Goal: Task Accomplishment & Management: Manage account settings

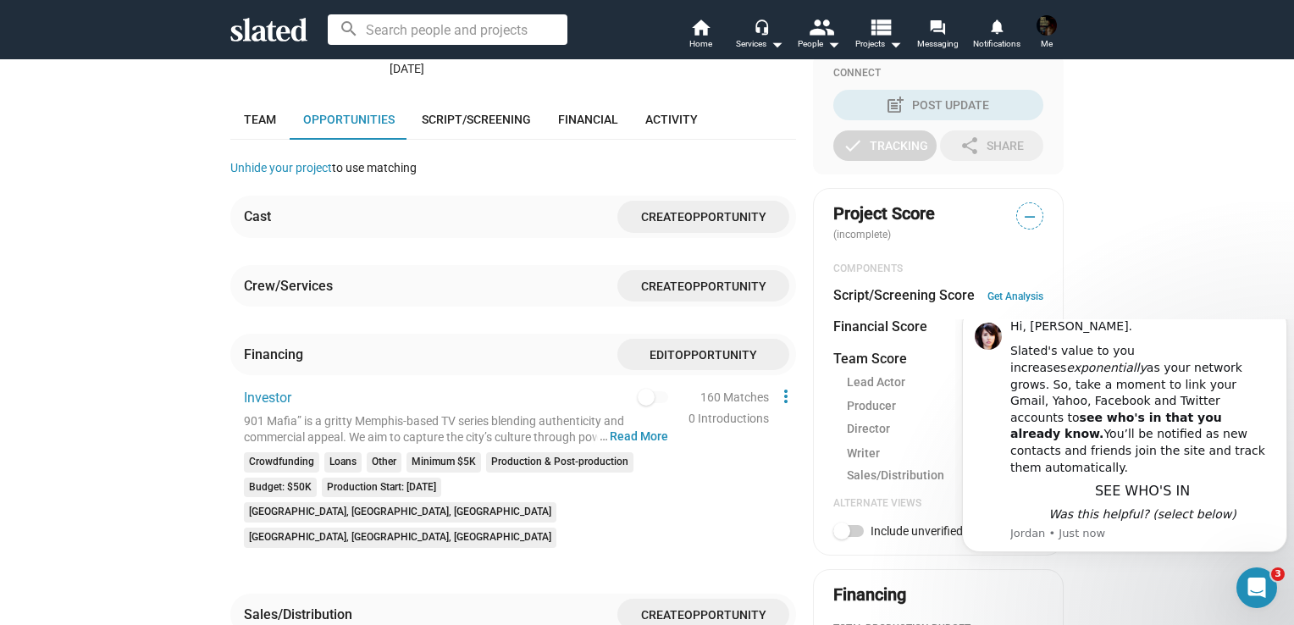
click at [720, 348] on span "Opportunity" at bounding box center [716, 355] width 82 height 14
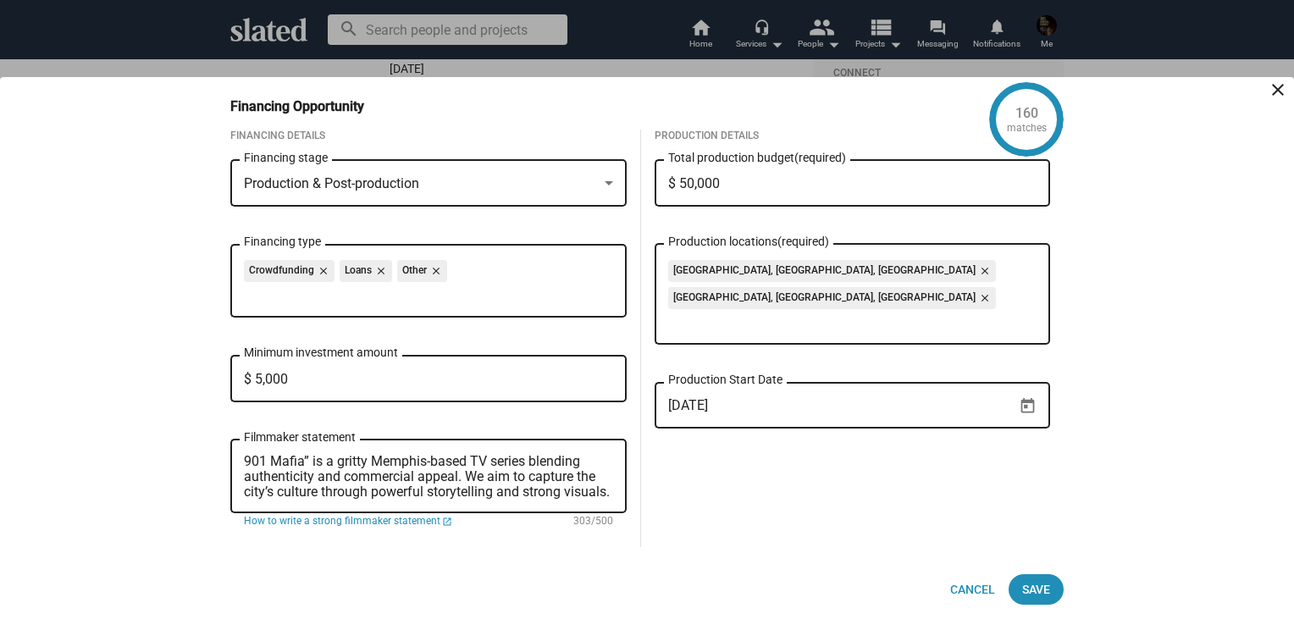
click at [711, 37] on div at bounding box center [647, 312] width 1294 height 625
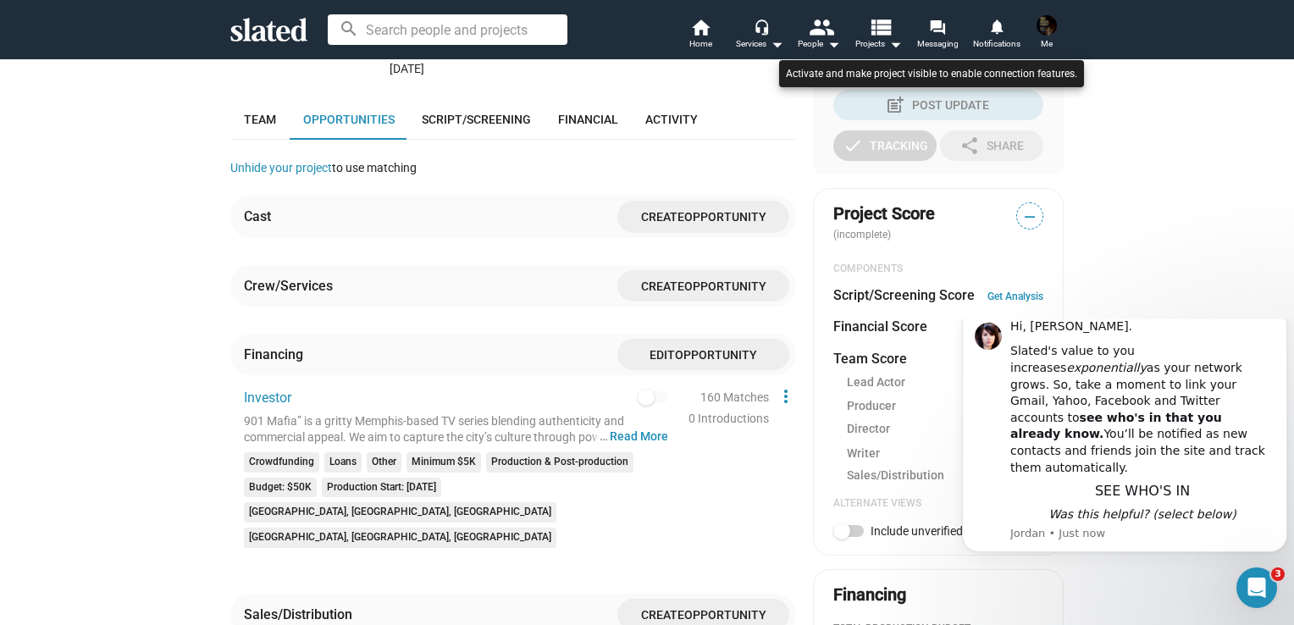
click at [628, 390] on div at bounding box center [647, 312] width 1294 height 625
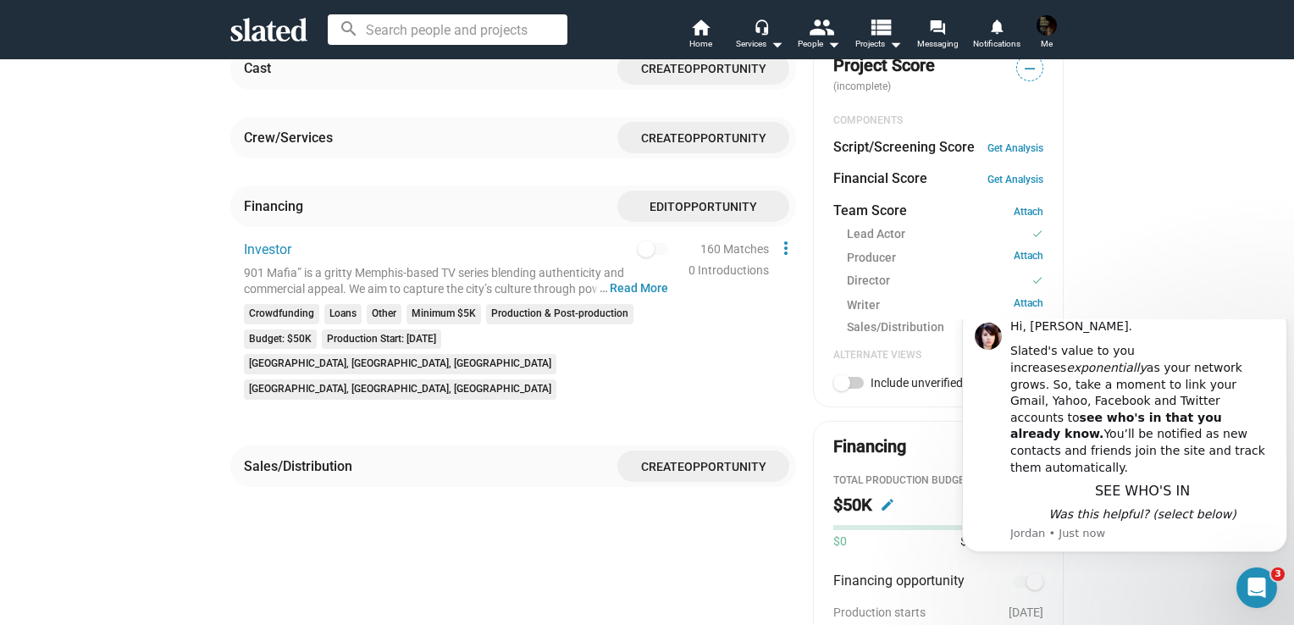
scroll to position [719, 0]
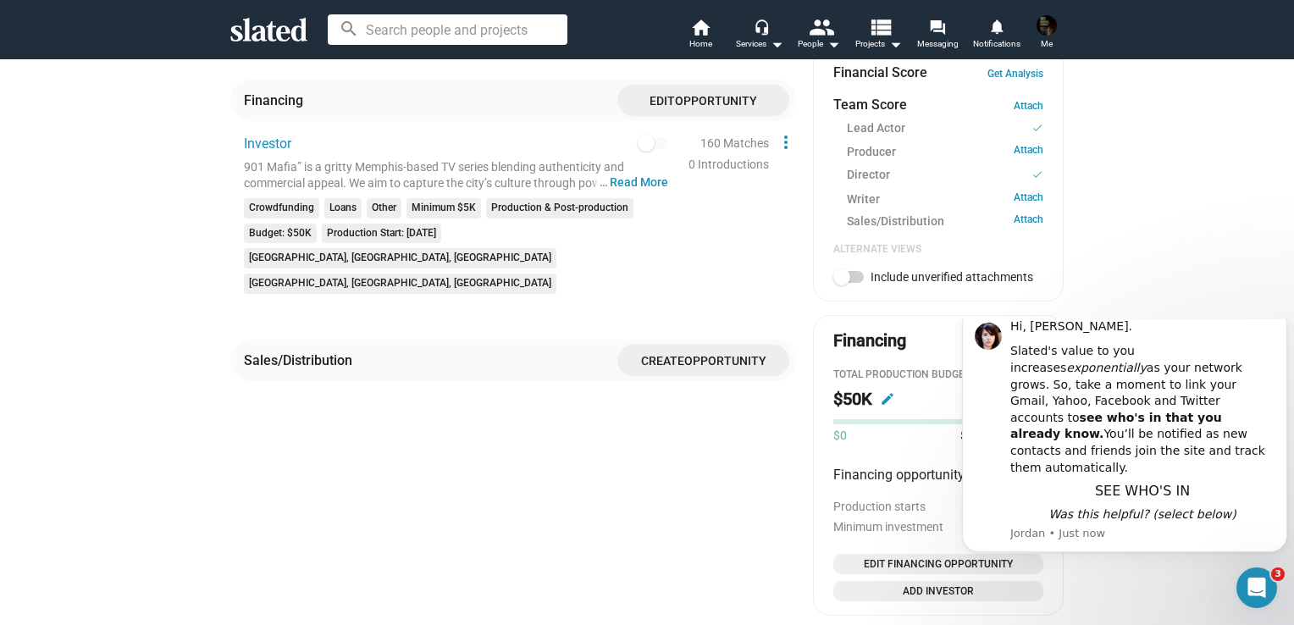
click at [727, 354] on span "Opportunity" at bounding box center [725, 361] width 82 height 14
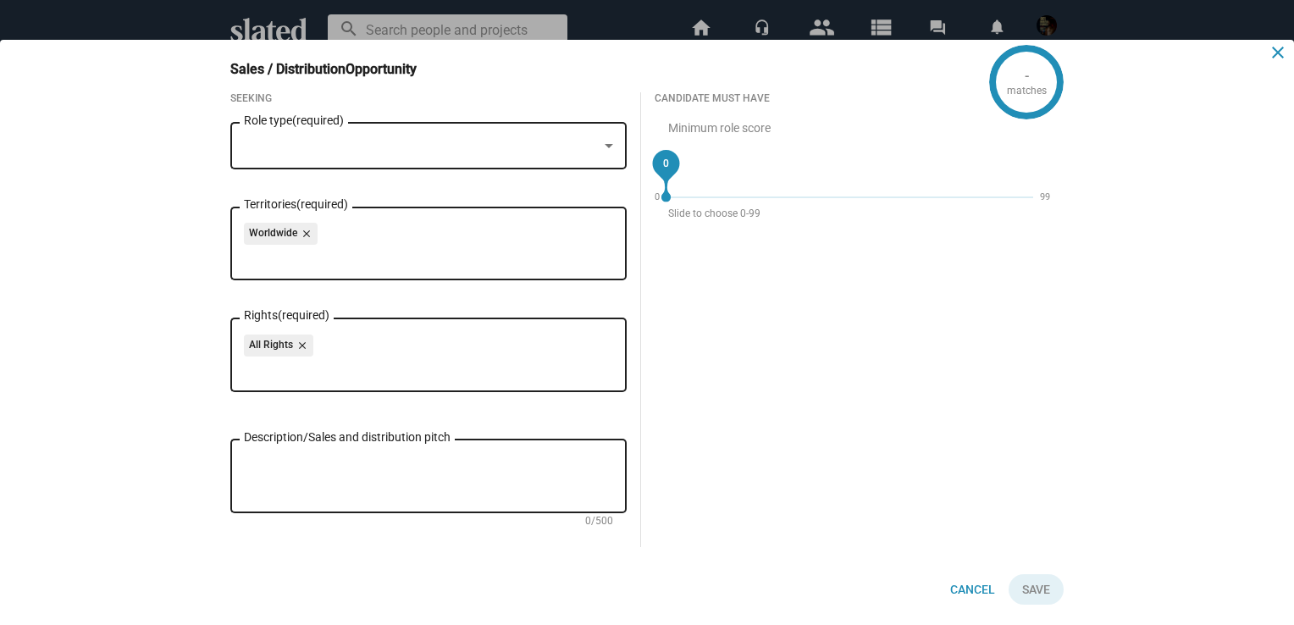
drag, startPoint x: 1280, startPoint y: 47, endPoint x: 1262, endPoint y: 56, distance: 19.7
click at [1279, 49] on mat-icon "close" at bounding box center [1278, 52] width 20 height 20
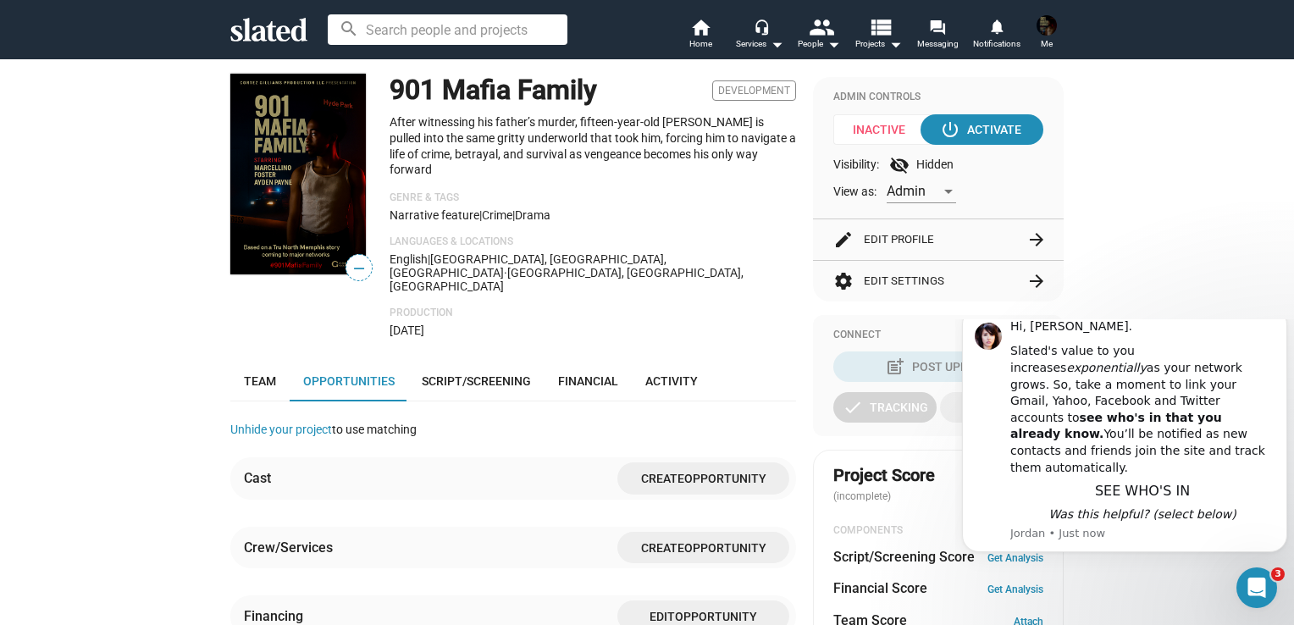
scroll to position [211, 0]
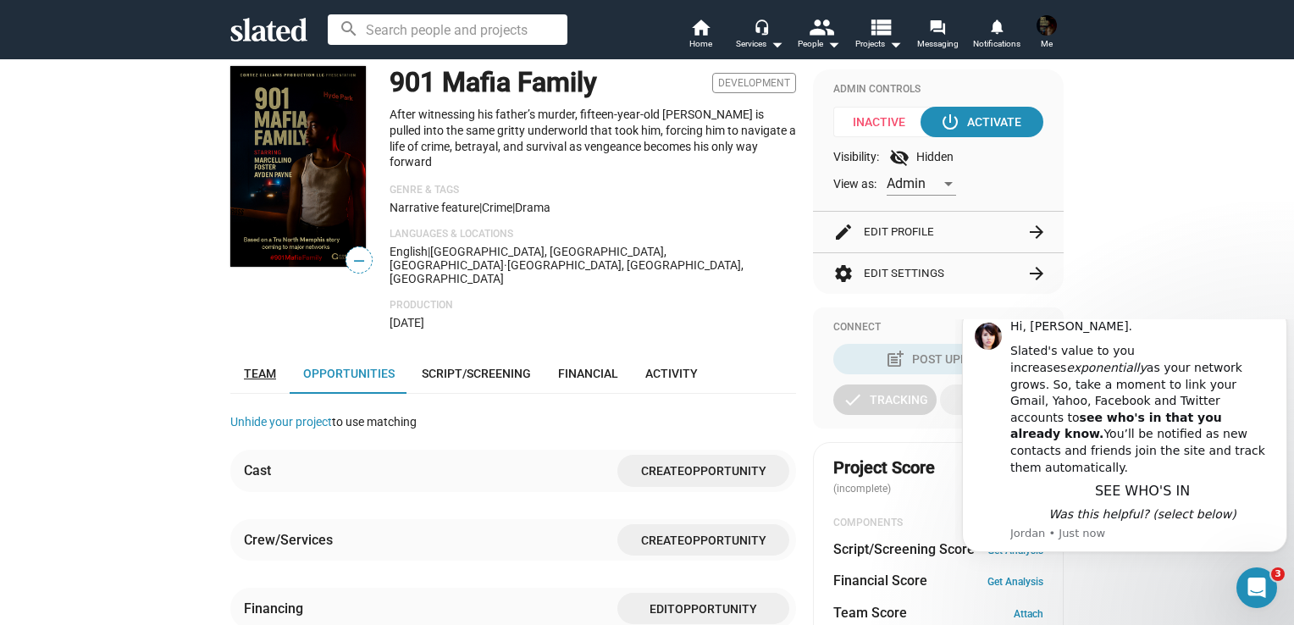
drag, startPoint x: 257, startPoint y: 329, endPoint x: 274, endPoint y: 325, distance: 17.5
click at [257, 367] on span "Team" at bounding box center [260, 374] width 32 height 14
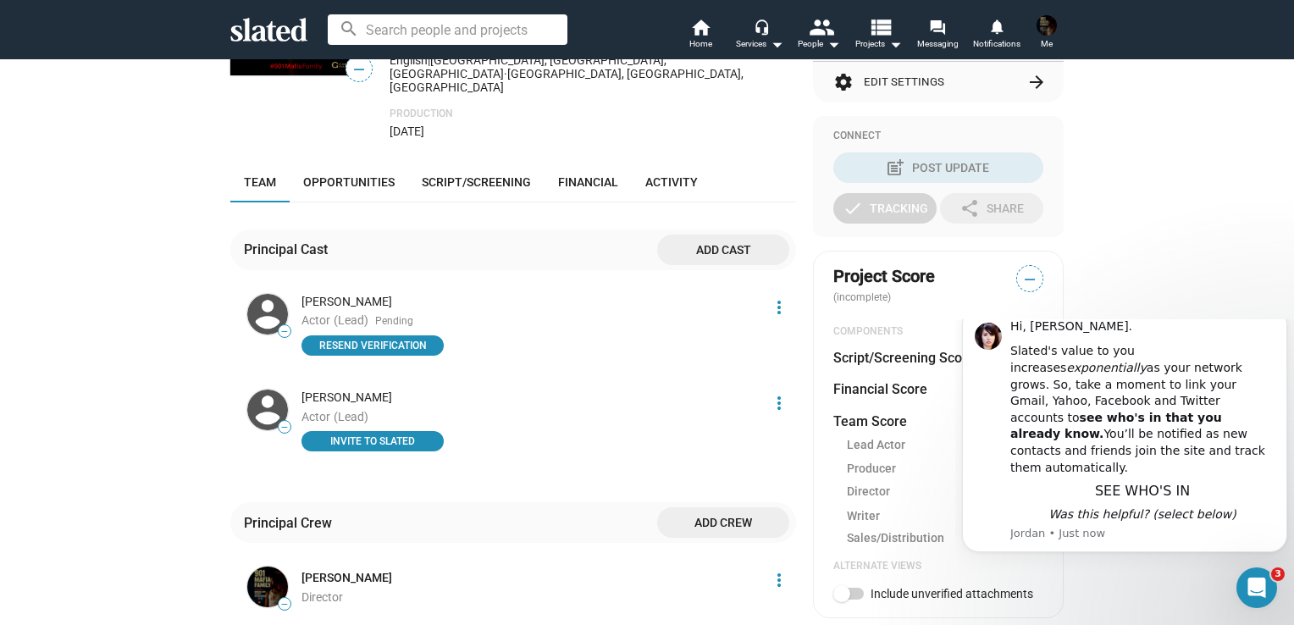
scroll to position [465, 0]
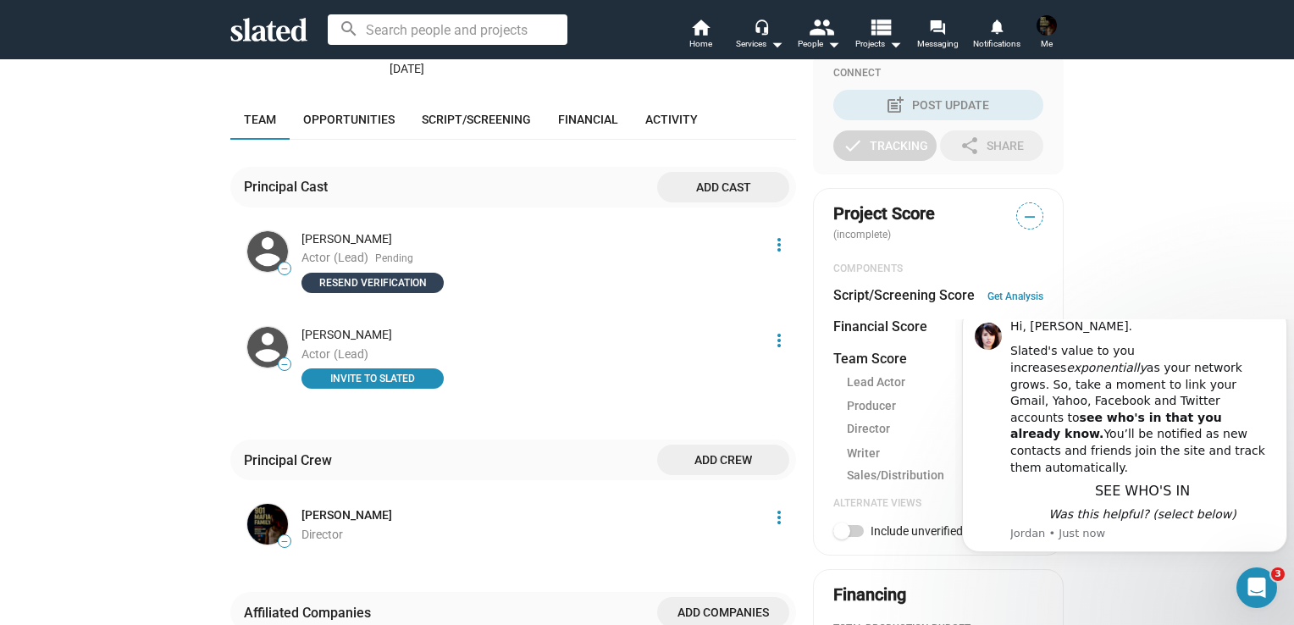
click at [407, 274] on span "Resend verification" at bounding box center [373, 282] width 122 height 17
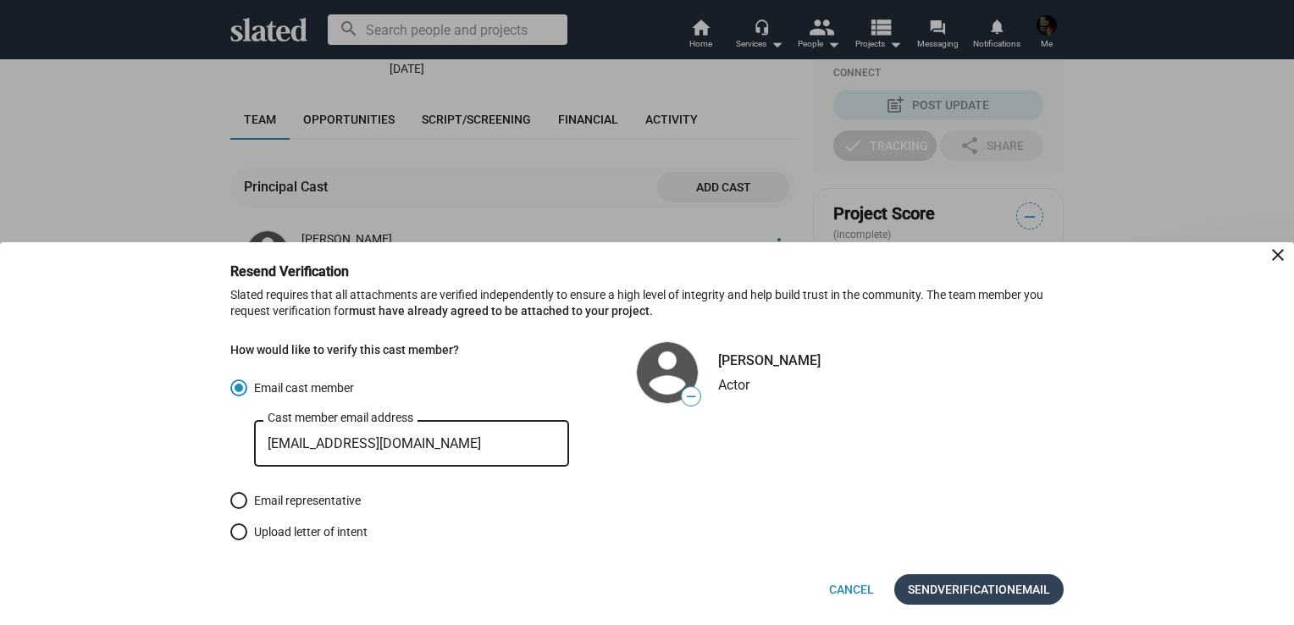
click at [966, 589] on span "Verification" at bounding box center [977, 589] width 78 height 30
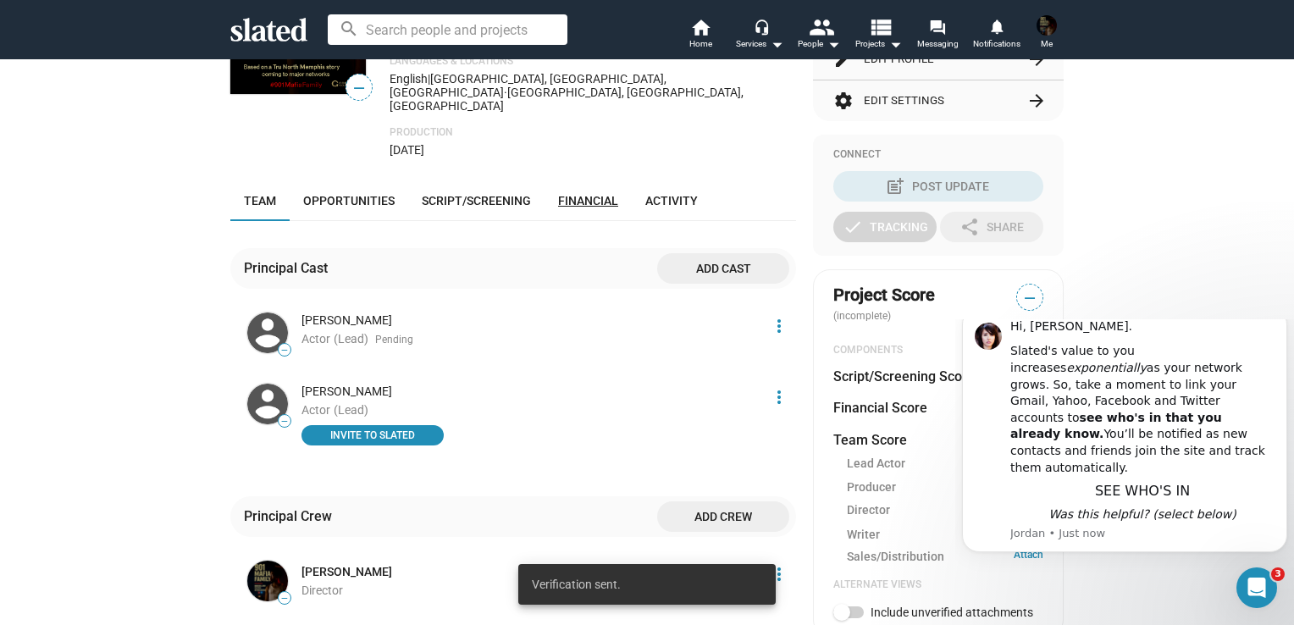
scroll to position [296, 0]
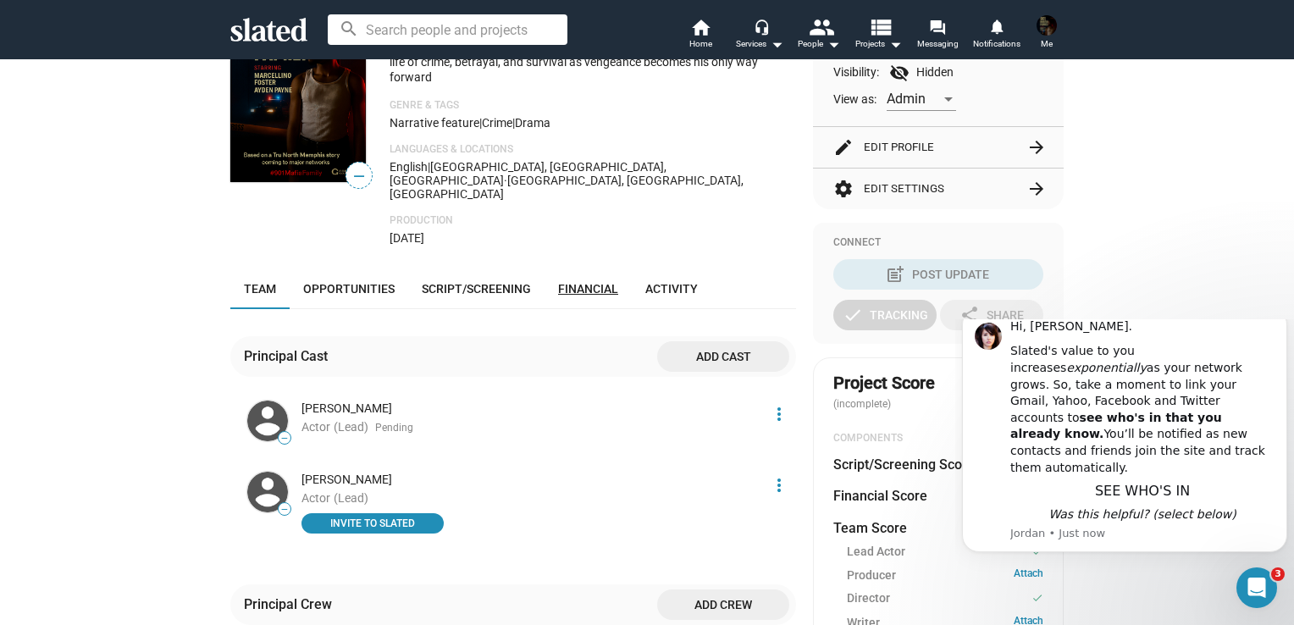
click at [586, 268] on link "Financial" at bounding box center [588, 288] width 87 height 41
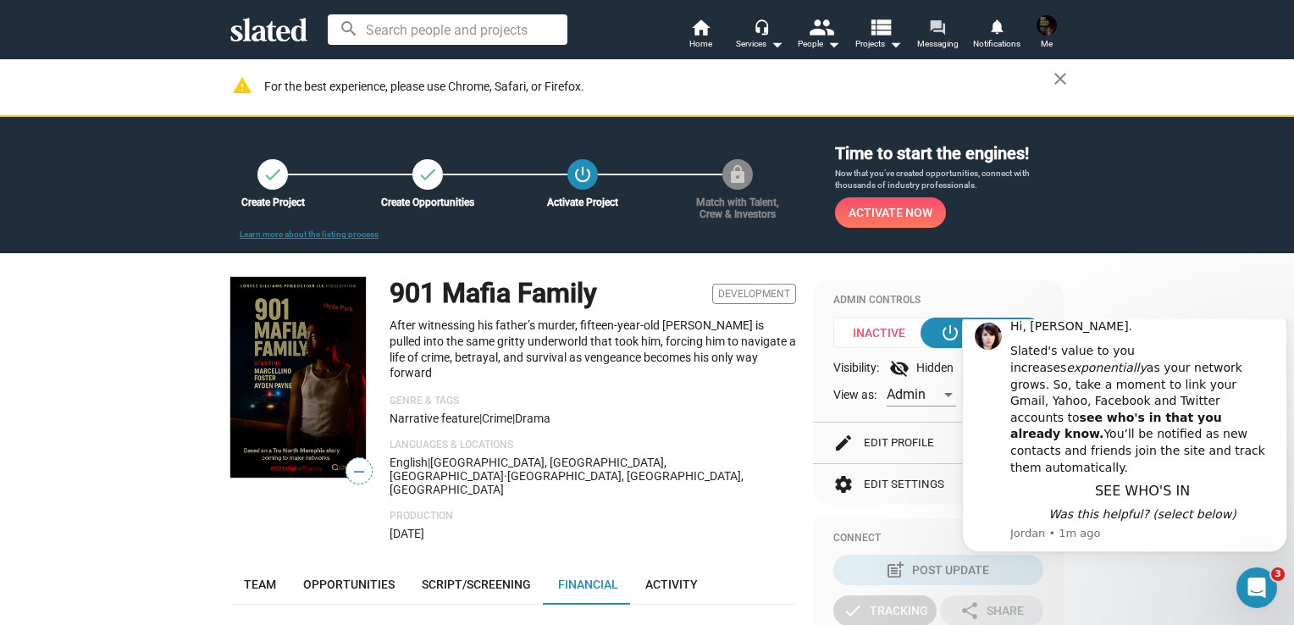
click at [916, 42] on link "forum Messaging" at bounding box center [937, 35] width 59 height 37
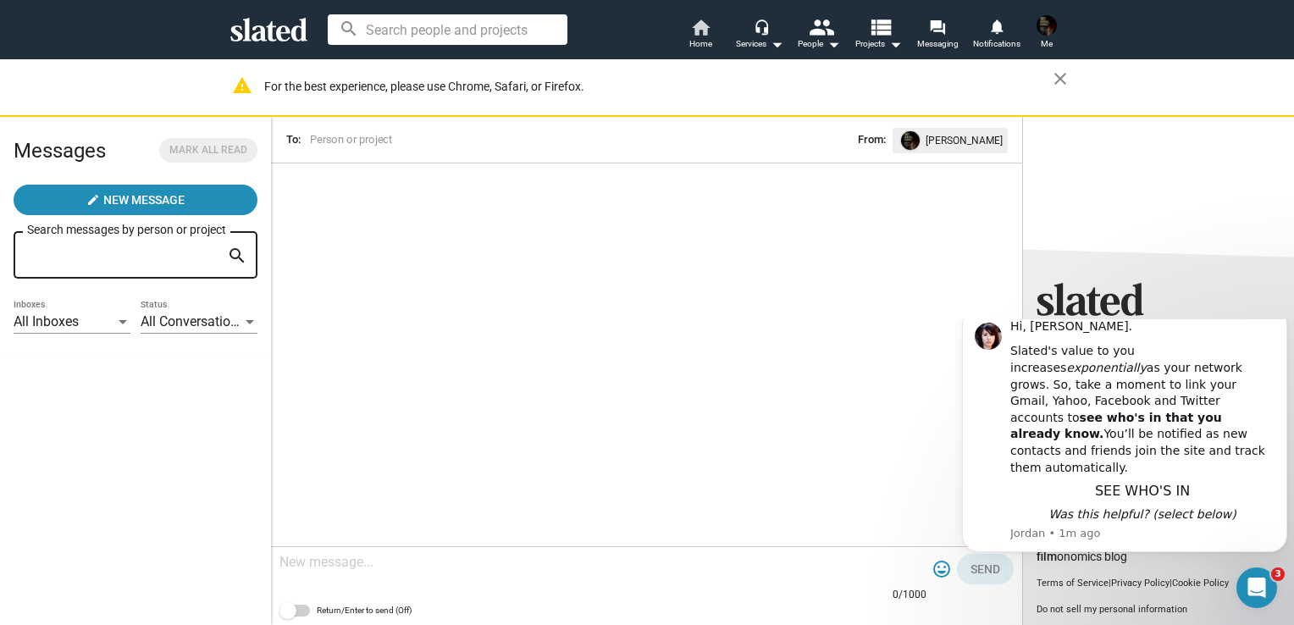
click at [709, 26] on mat-icon "home" at bounding box center [700, 27] width 20 height 20
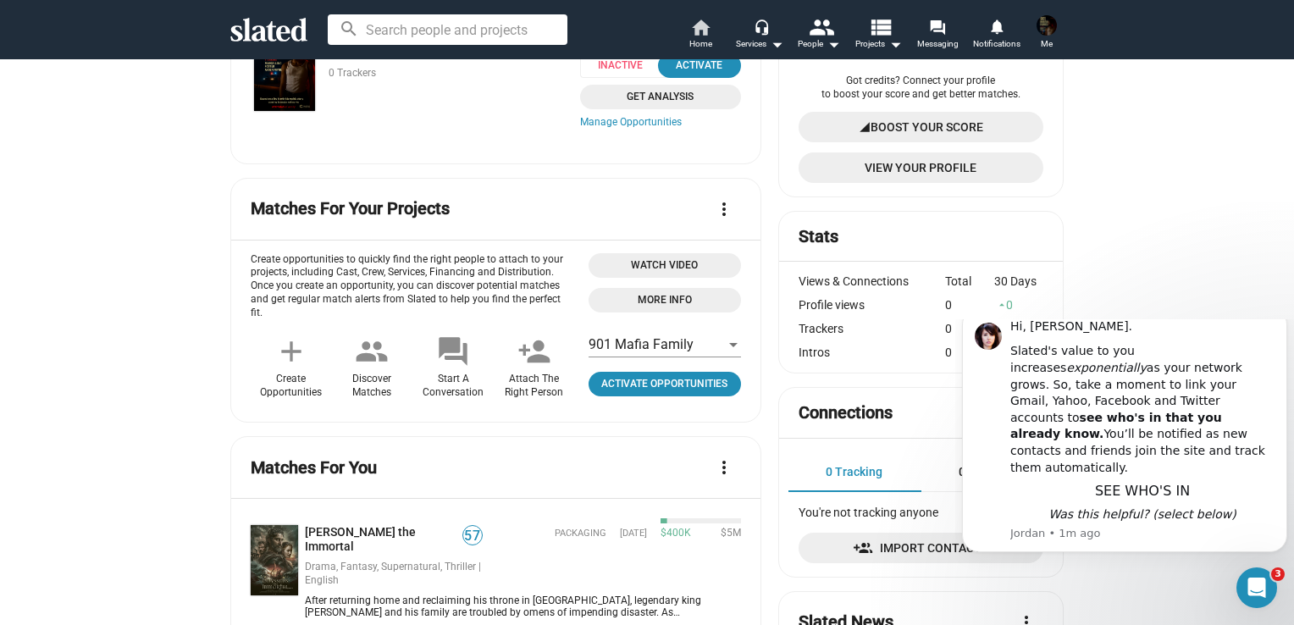
scroll to position [85, 0]
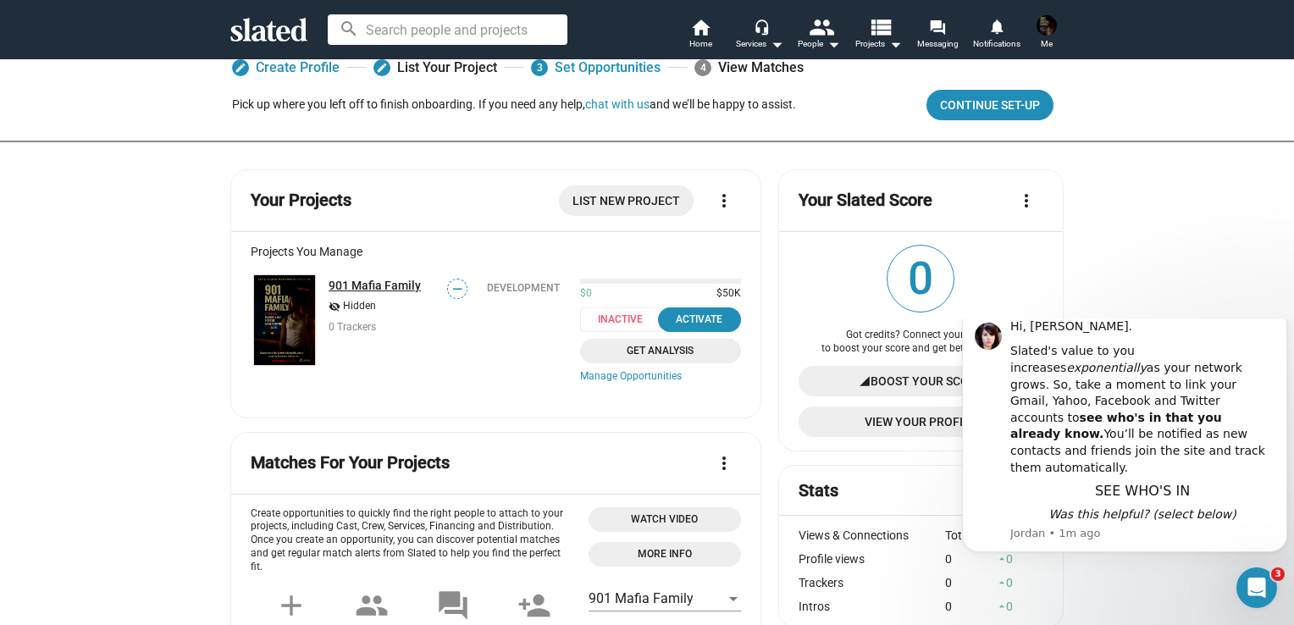
click at [359, 282] on link "901 Mafia Family" at bounding box center [375, 286] width 92 height 14
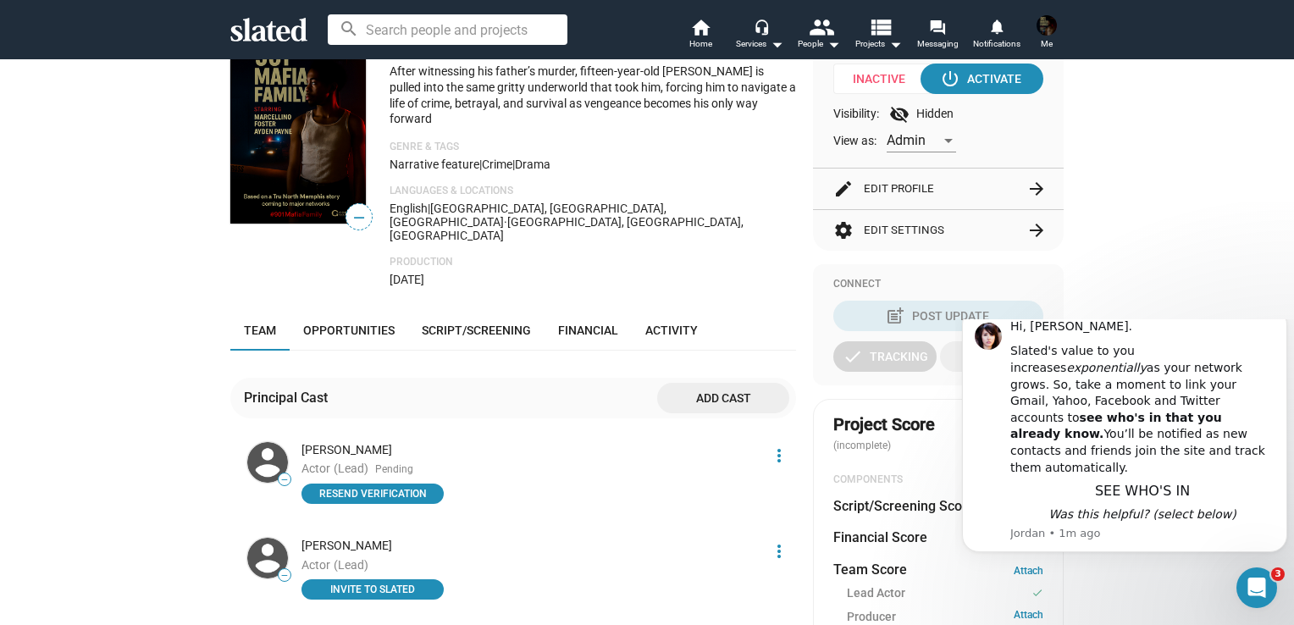
scroll to position [169, 0]
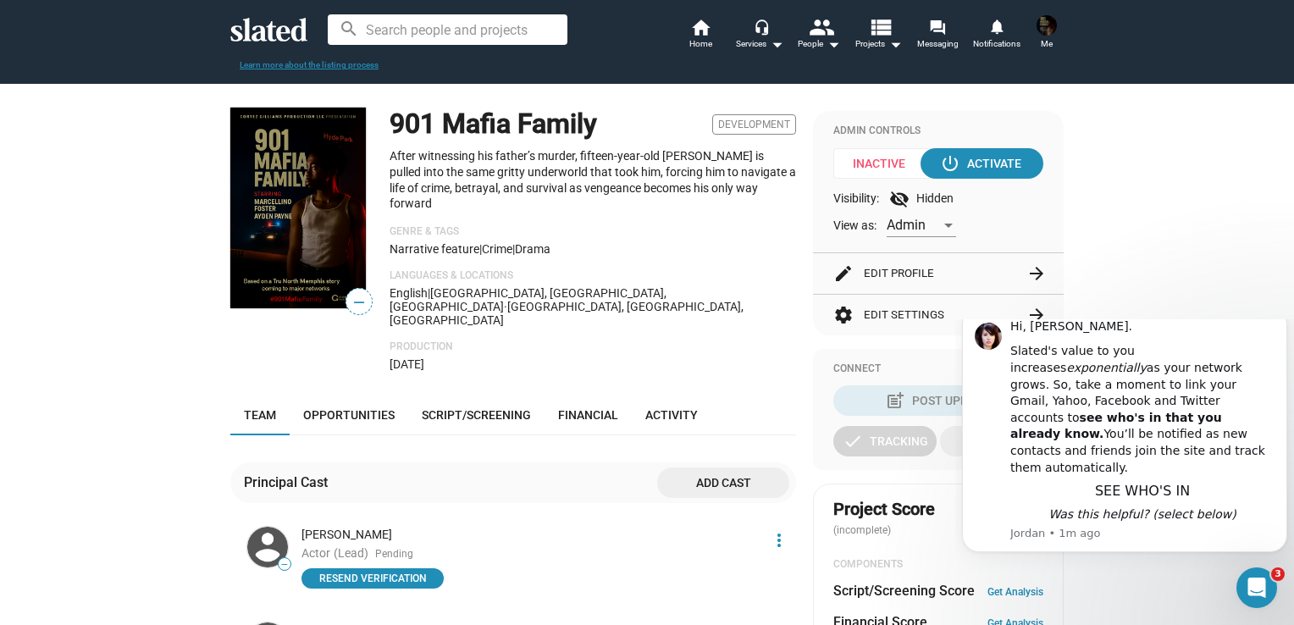
click at [285, 149] on img at bounding box center [298, 208] width 136 height 201
click at [521, 115] on h1 "901 Mafia Family" at bounding box center [494, 124] width 208 height 36
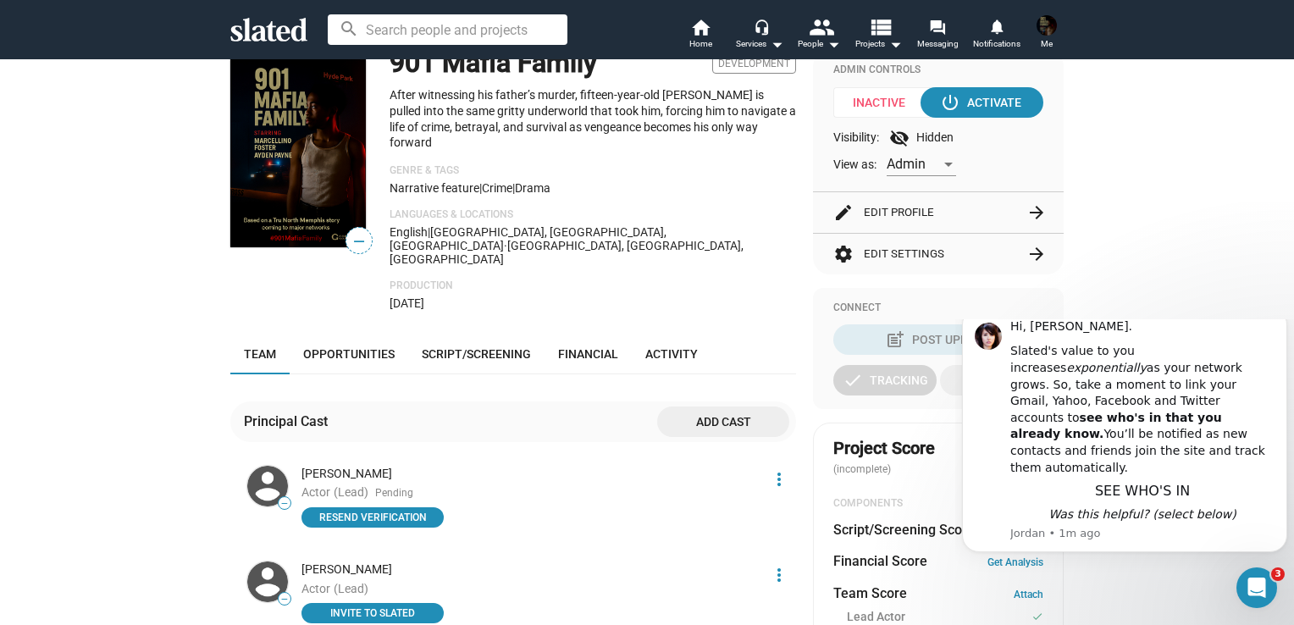
scroll to position [254, 0]
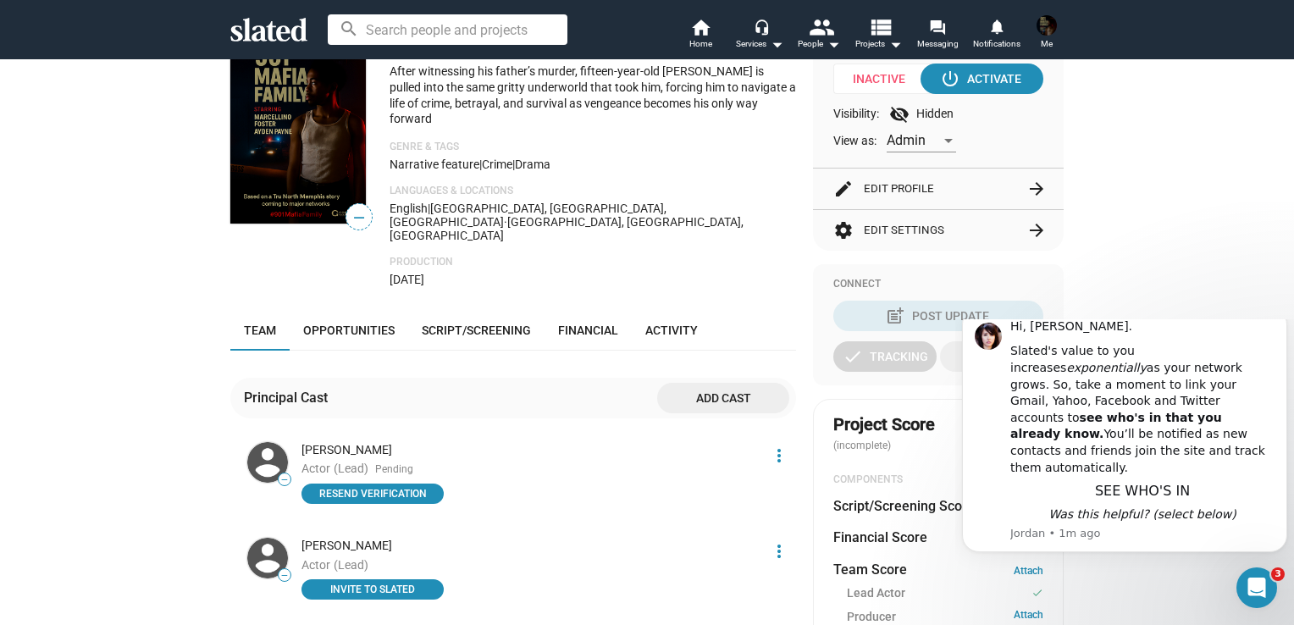
click at [1041, 35] on span "Me" at bounding box center [1047, 44] width 12 height 20
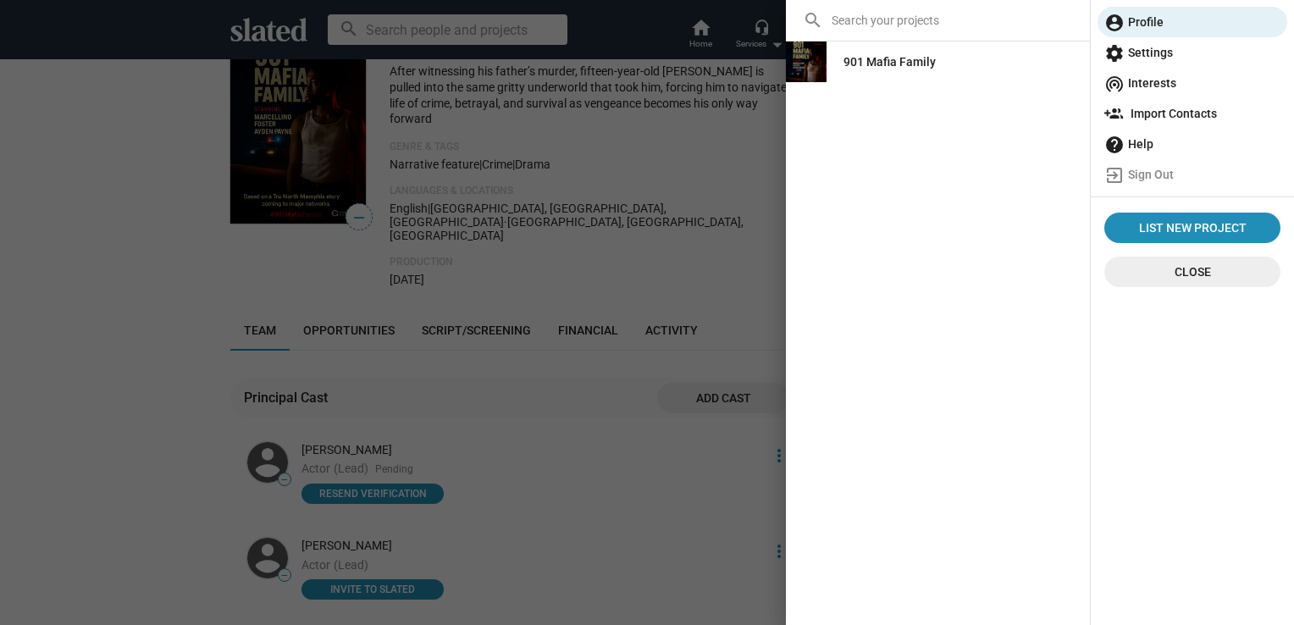
click at [1147, 56] on span "settings Settings" at bounding box center [1192, 52] width 176 height 30
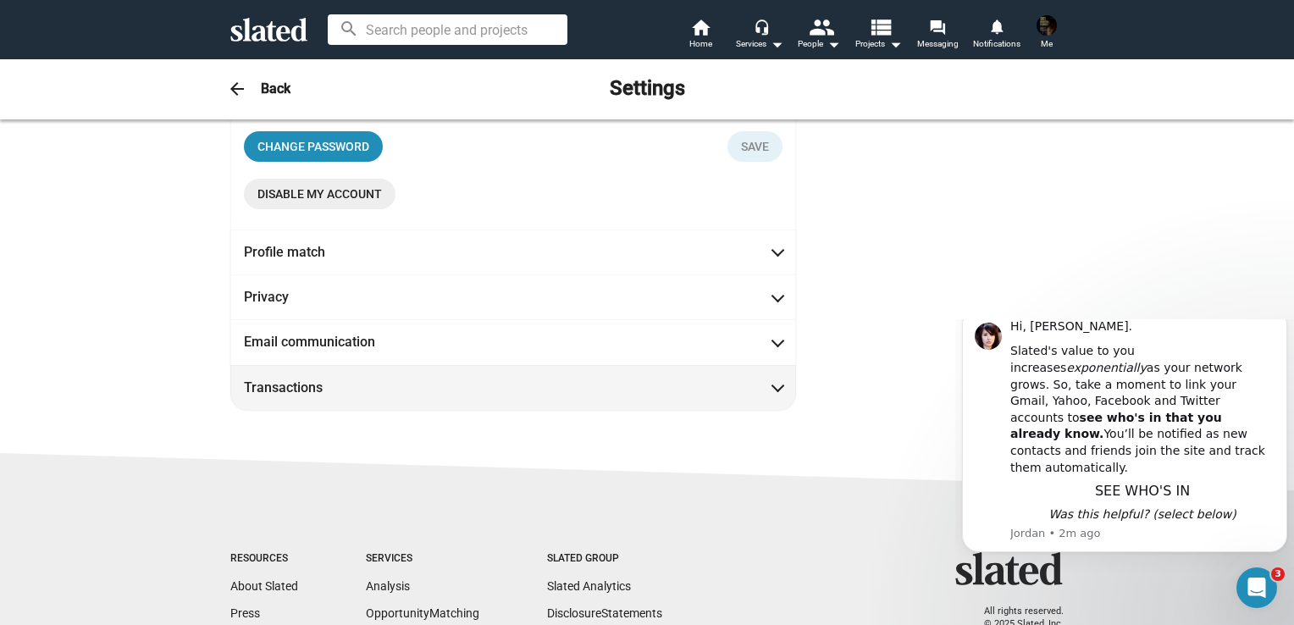
scroll to position [423, 0]
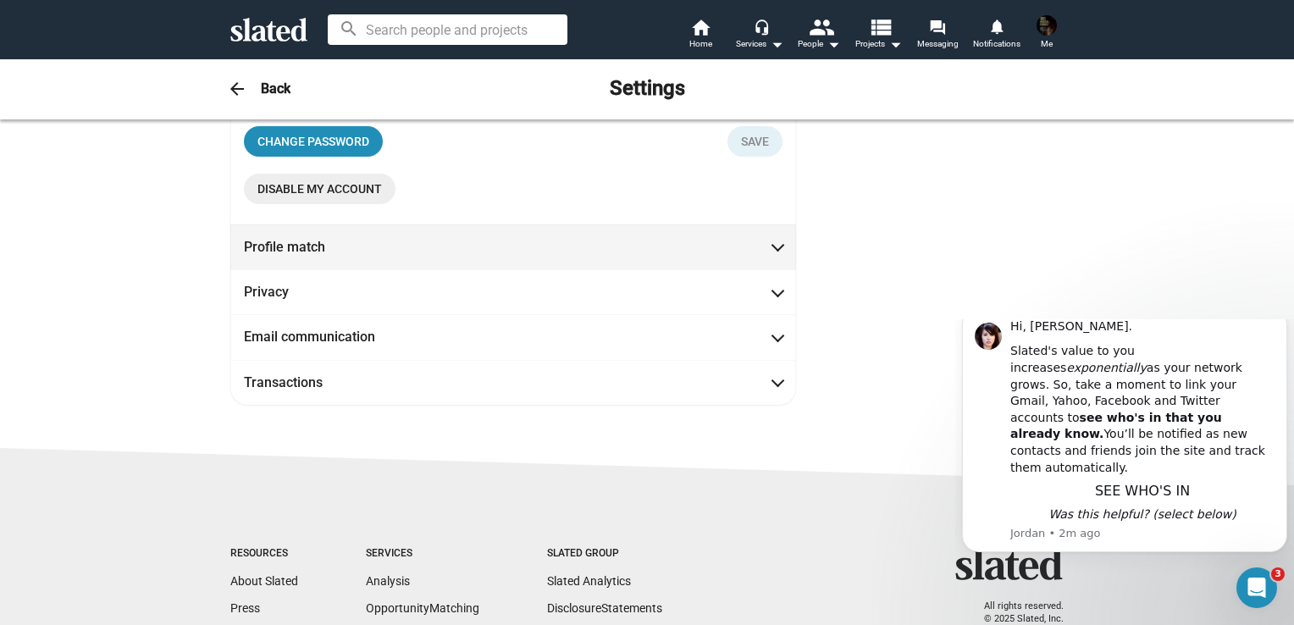
click at [662, 256] on span "Profile match" at bounding box center [513, 247] width 539 height 18
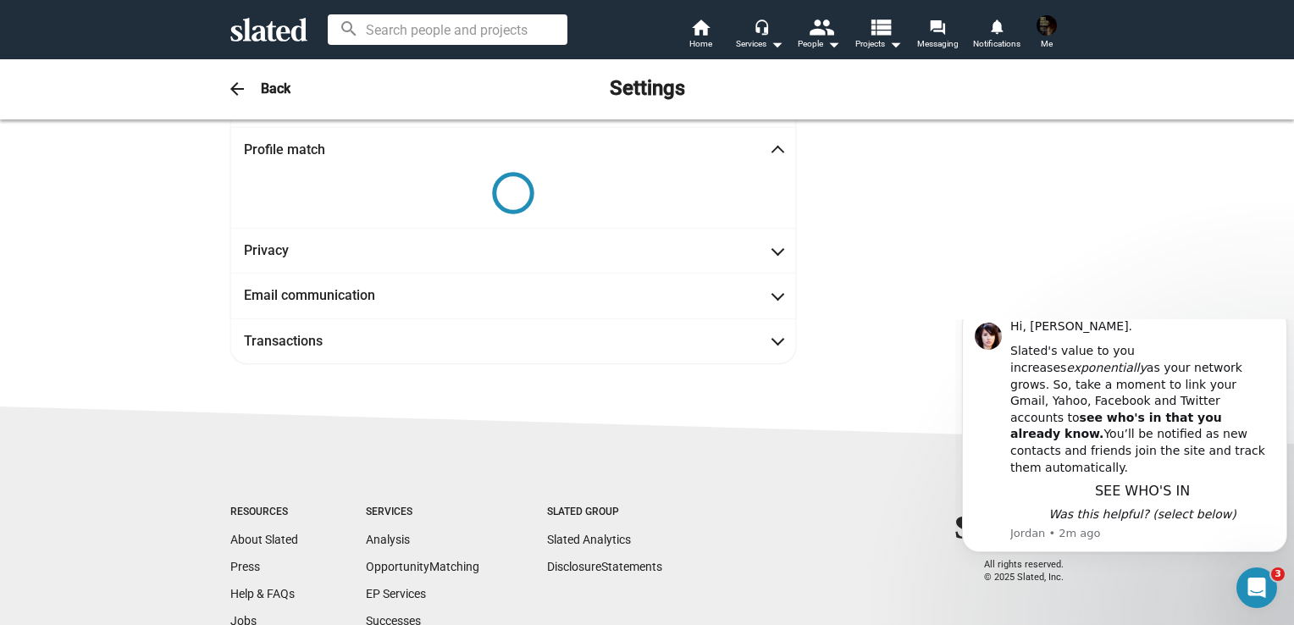
scroll to position [42, 0]
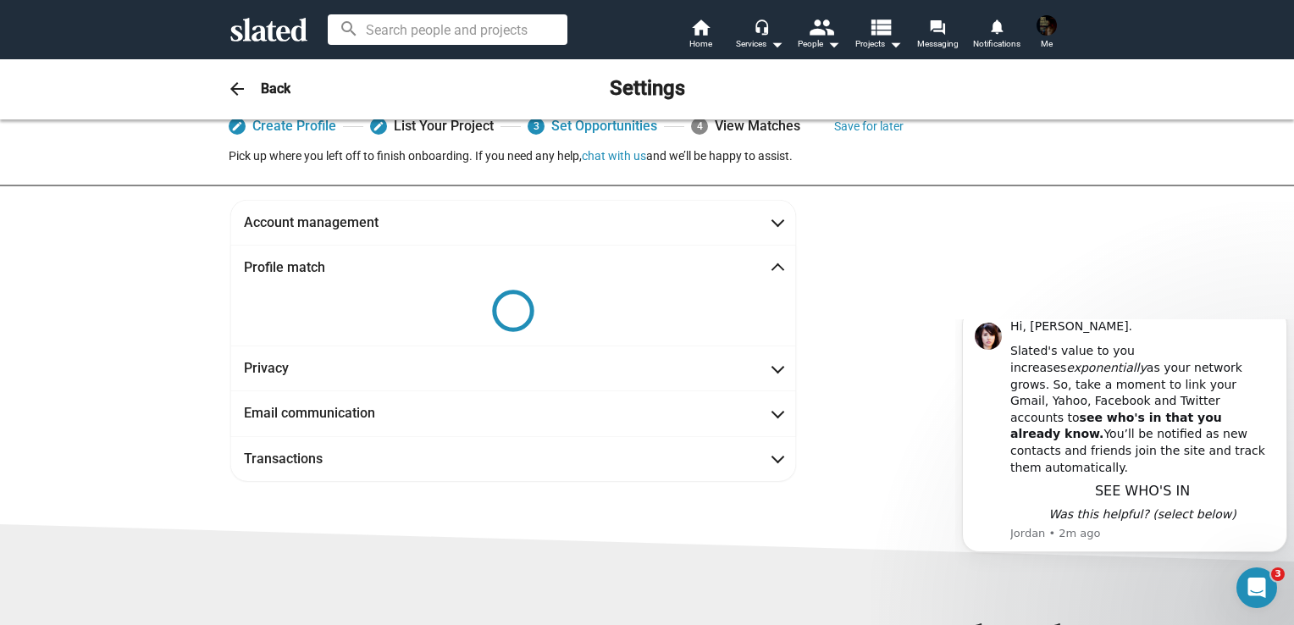
click at [1041, 29] on img at bounding box center [1047, 25] width 20 height 20
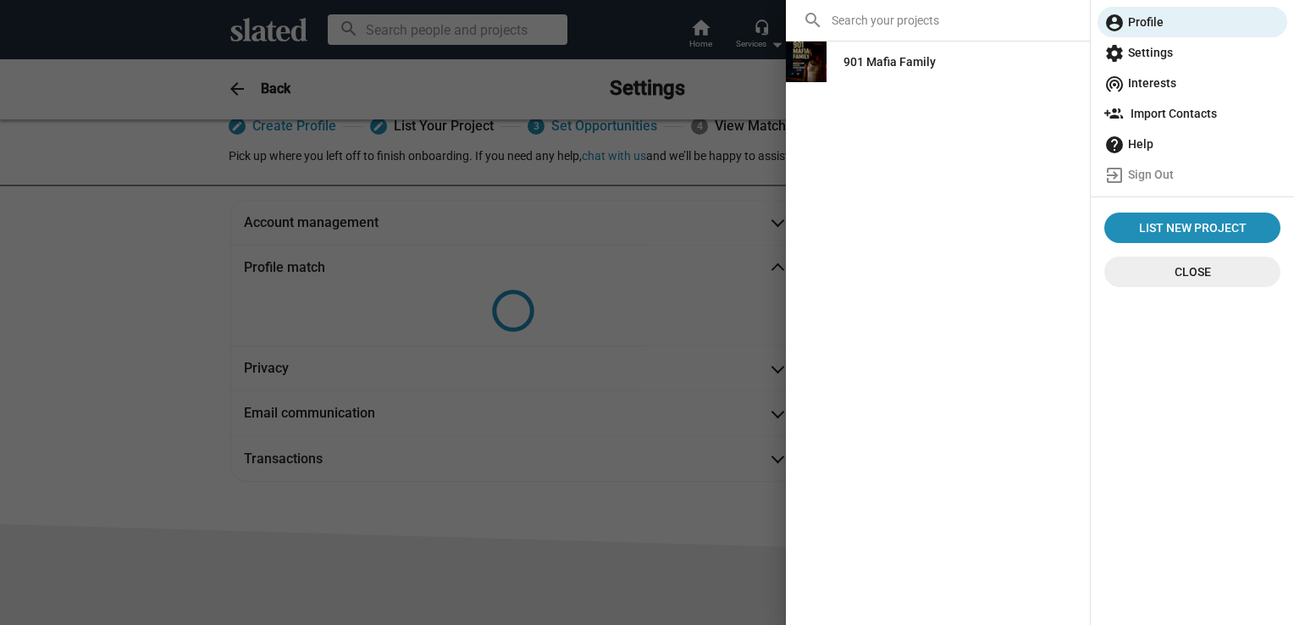
click at [1155, 58] on span "settings Settings" at bounding box center [1192, 52] width 176 height 30
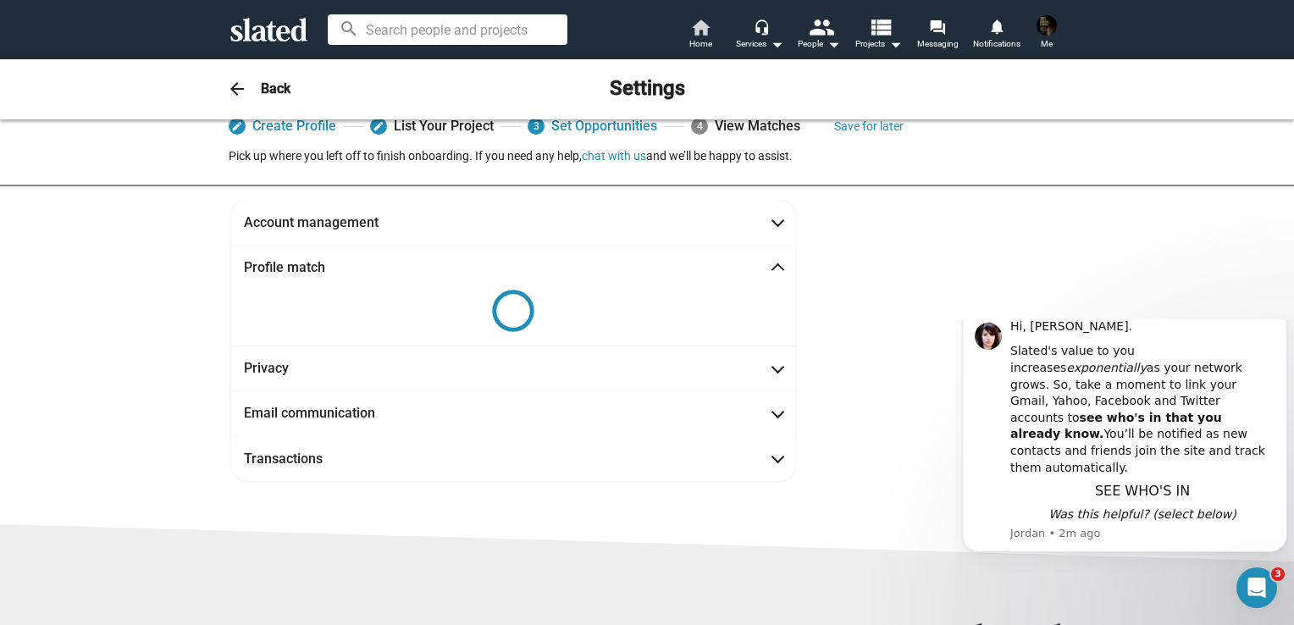
click at [702, 44] on span "Home" at bounding box center [700, 44] width 23 height 20
